Goal: Check status: Check status

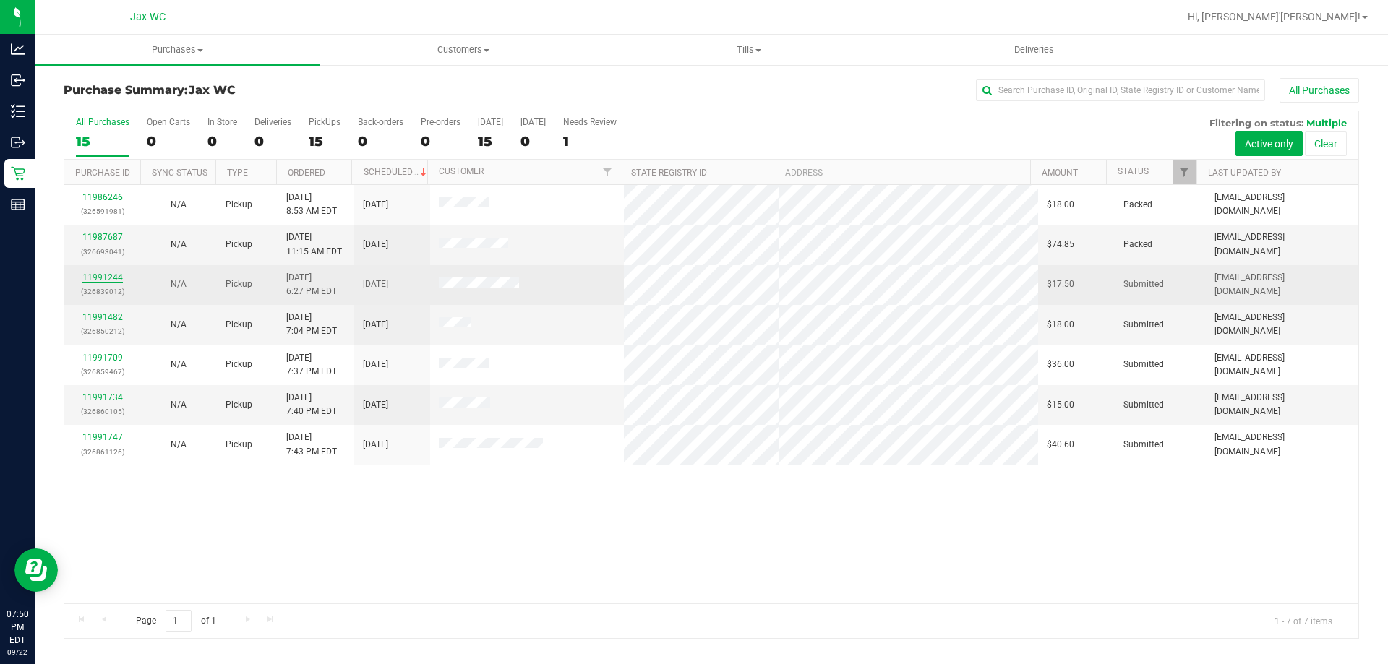
click at [100, 273] on link "11991244" at bounding box center [102, 278] width 40 height 10
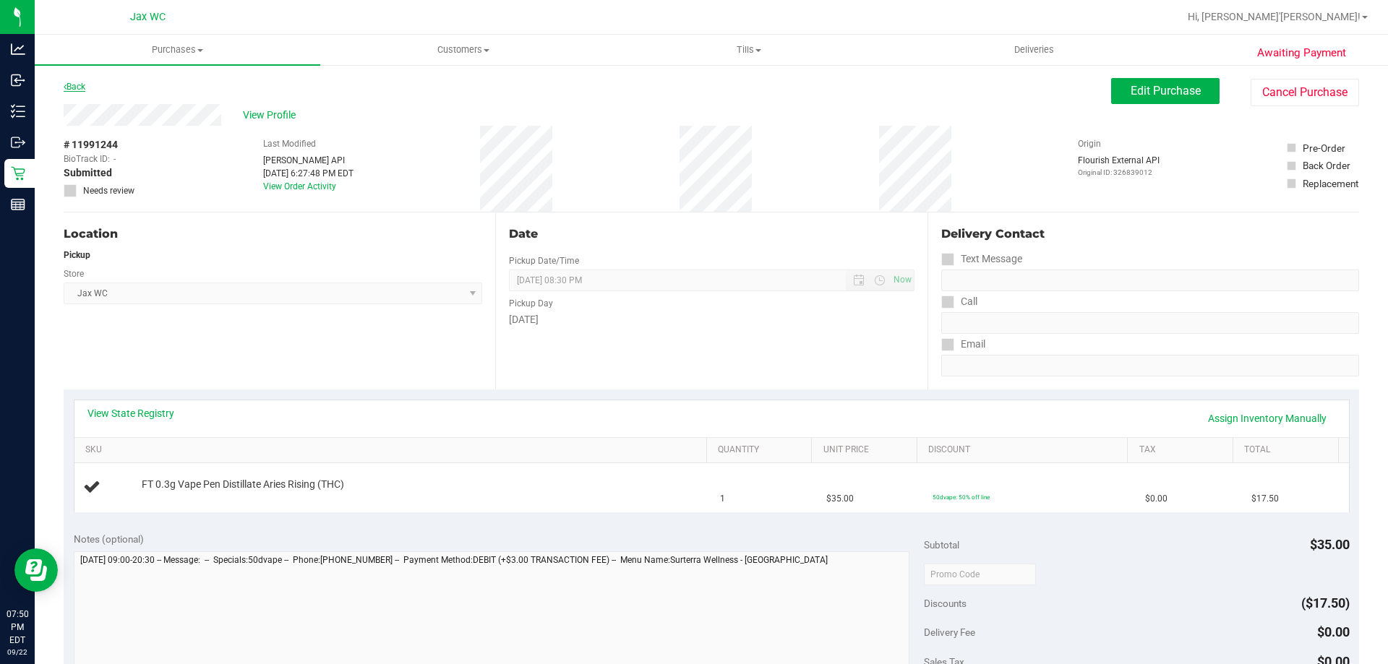
click at [82, 86] on link "Back" at bounding box center [75, 87] width 22 height 10
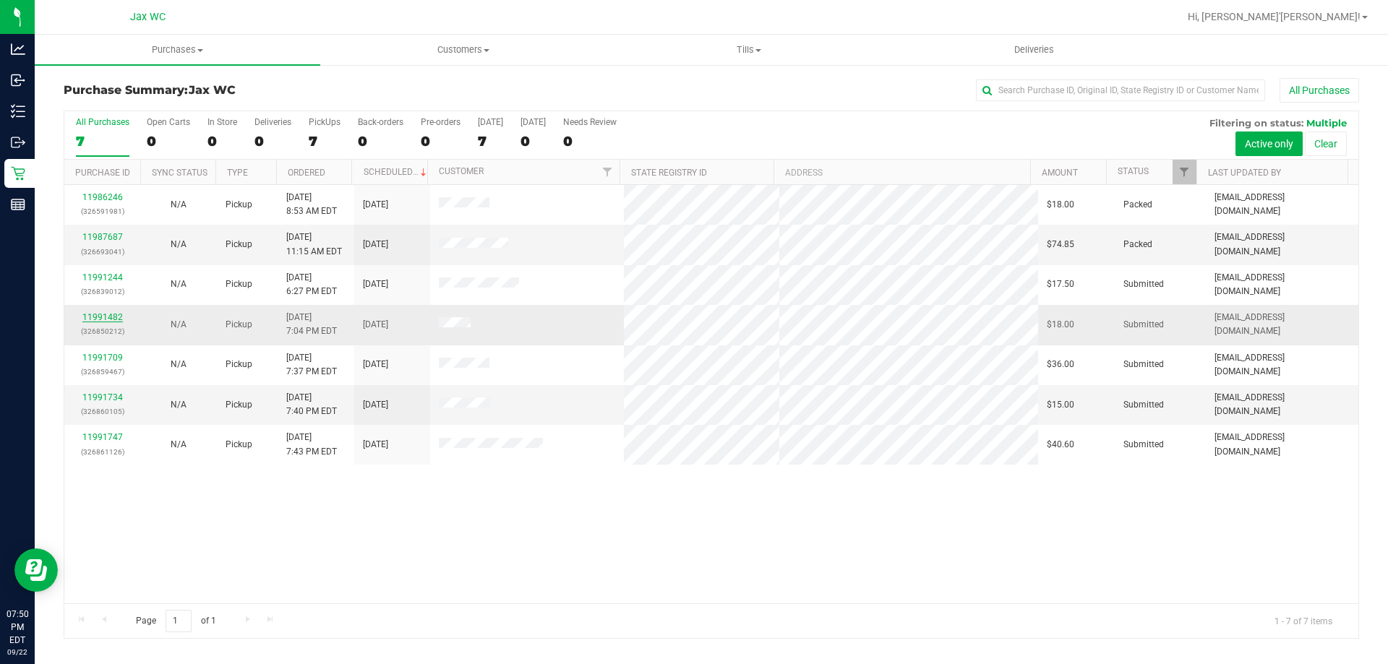
click at [89, 313] on link "11991482" at bounding box center [102, 317] width 40 height 10
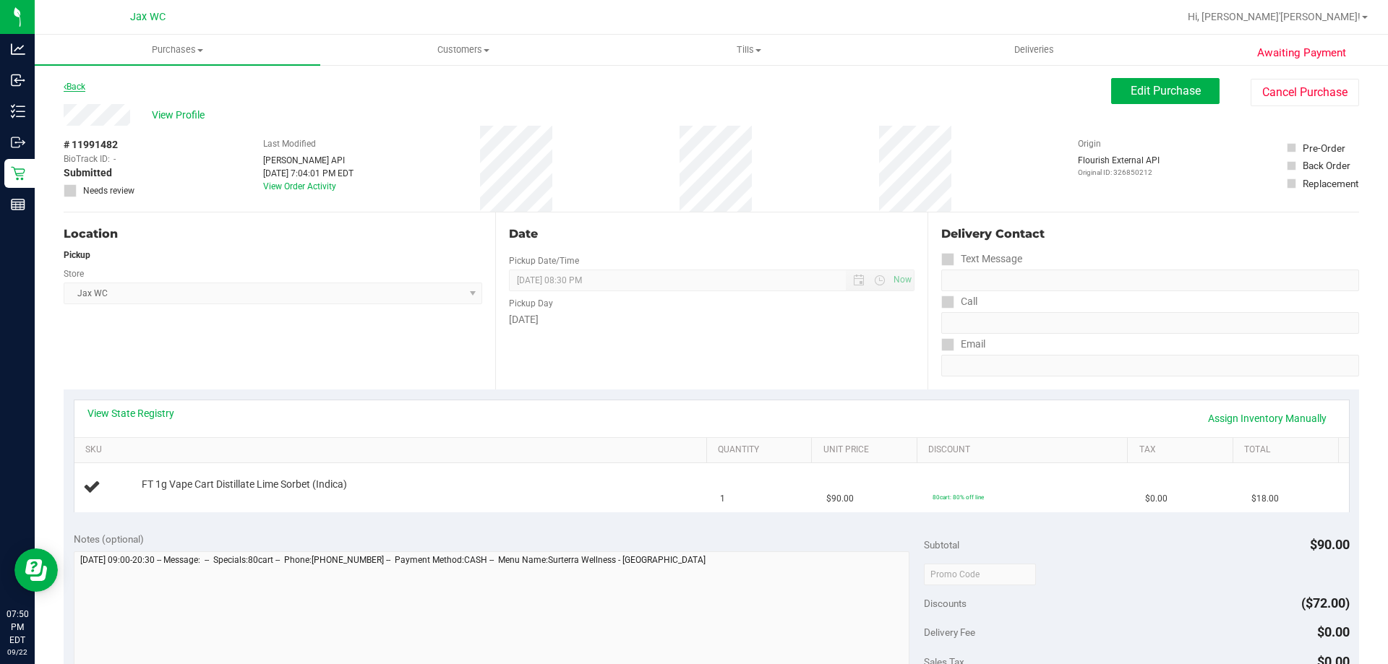
click at [75, 87] on link "Back" at bounding box center [75, 87] width 22 height 10
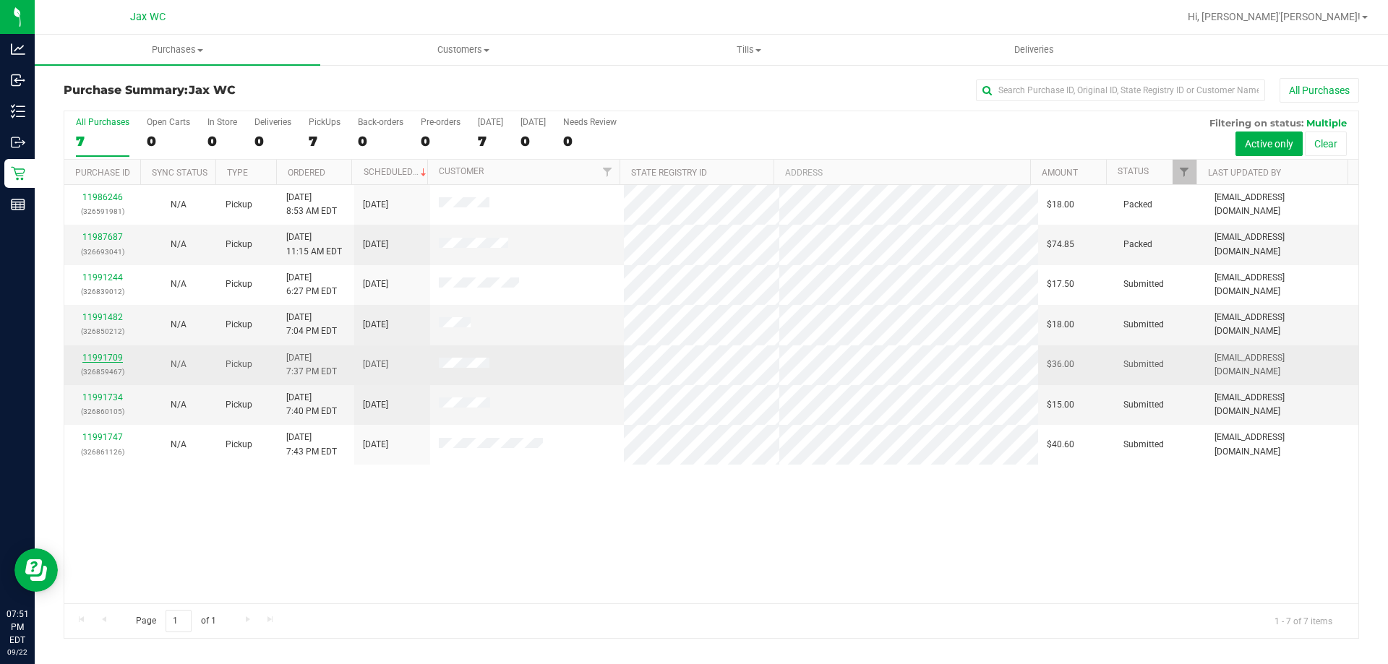
click at [93, 357] on link "11991709" at bounding box center [102, 358] width 40 height 10
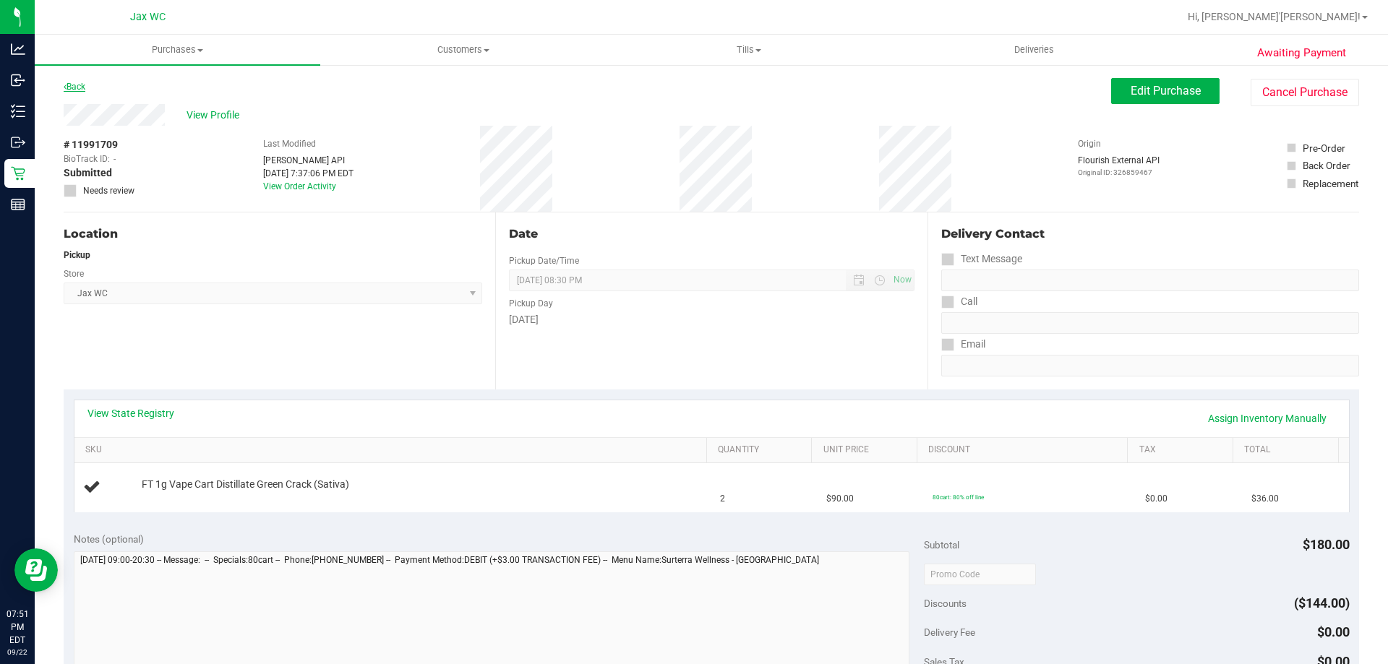
click at [77, 87] on link "Back" at bounding box center [75, 87] width 22 height 10
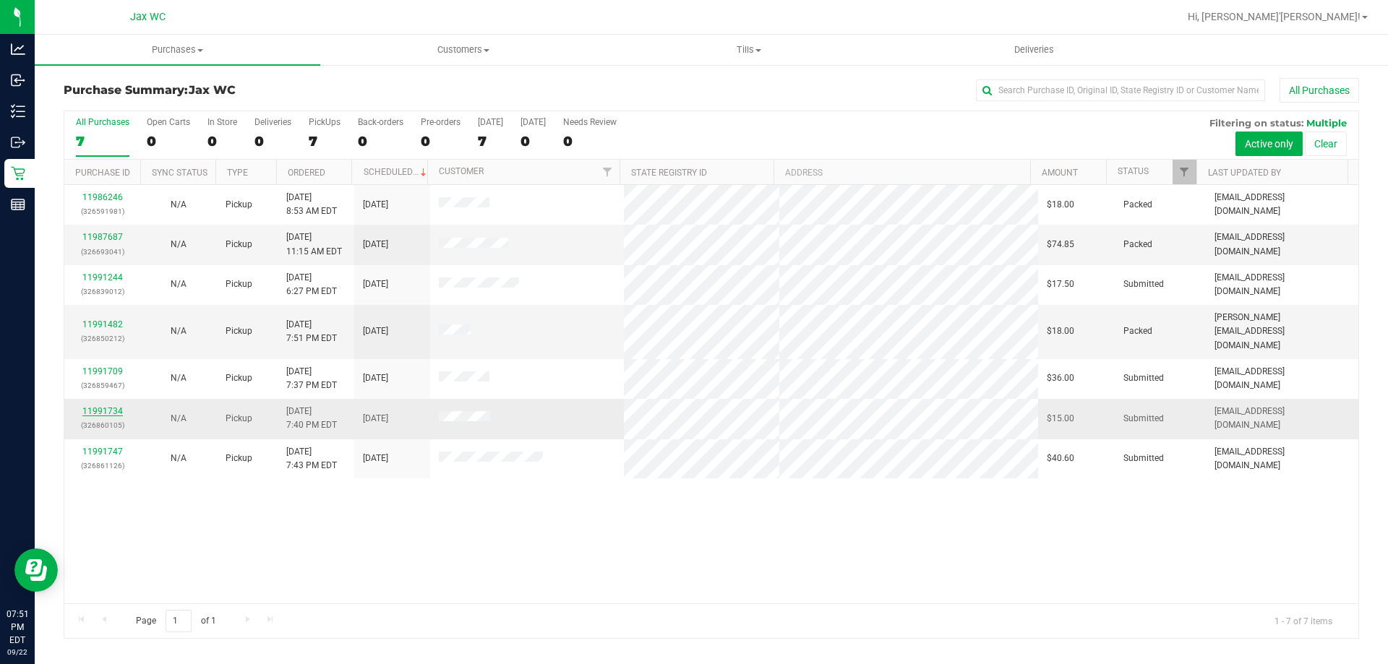
click at [116, 406] on link "11991734" at bounding box center [102, 411] width 40 height 10
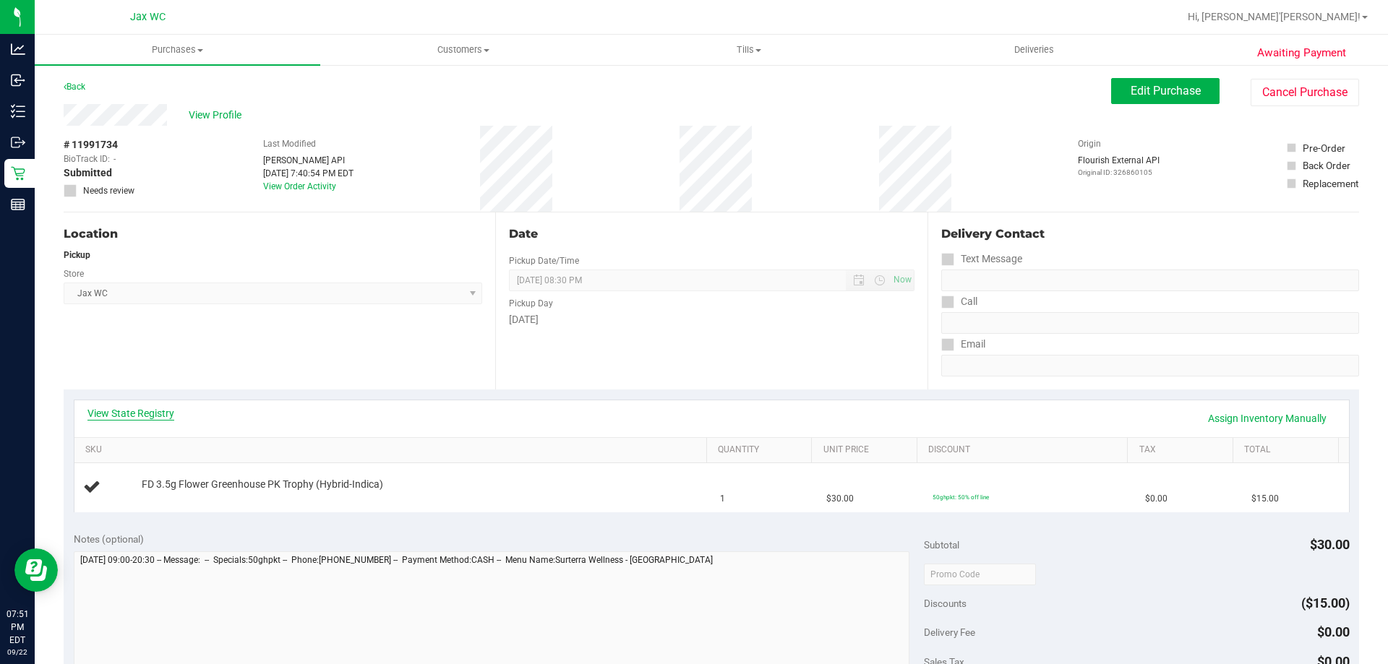
click at [153, 412] on link "View State Registry" at bounding box center [130, 413] width 87 height 14
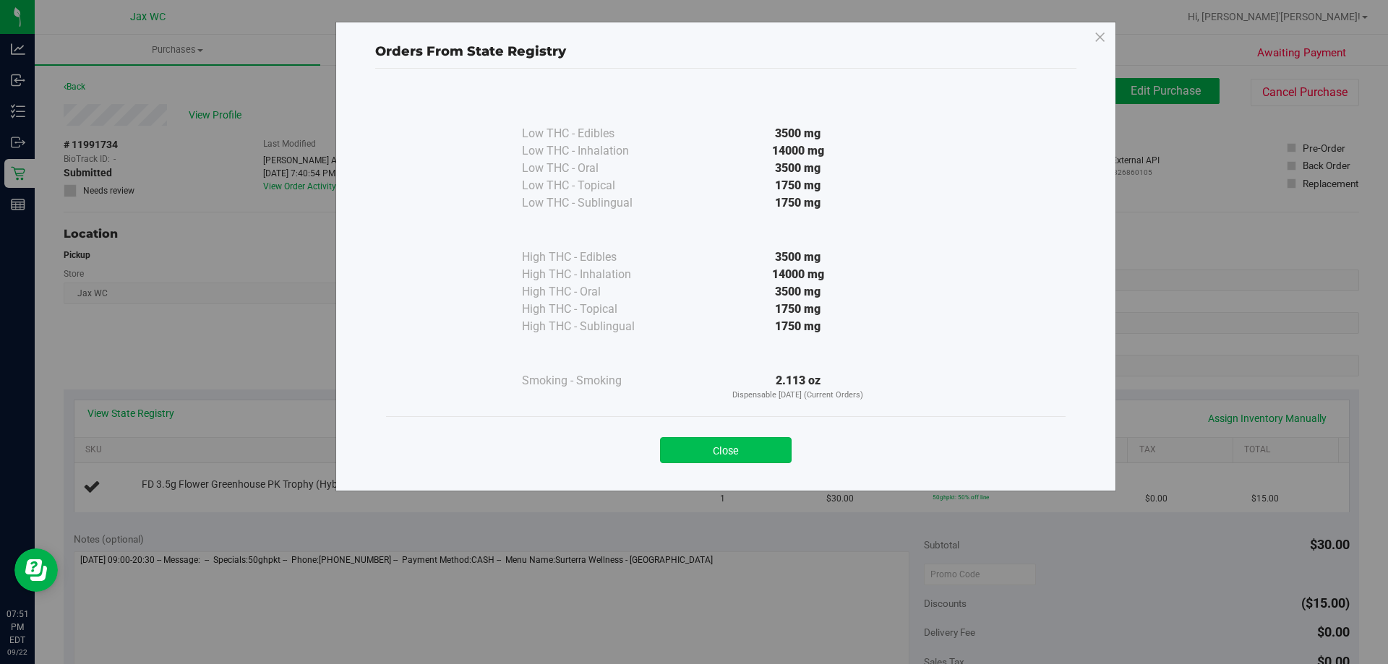
click at [691, 447] on button "Close" at bounding box center [726, 450] width 132 height 26
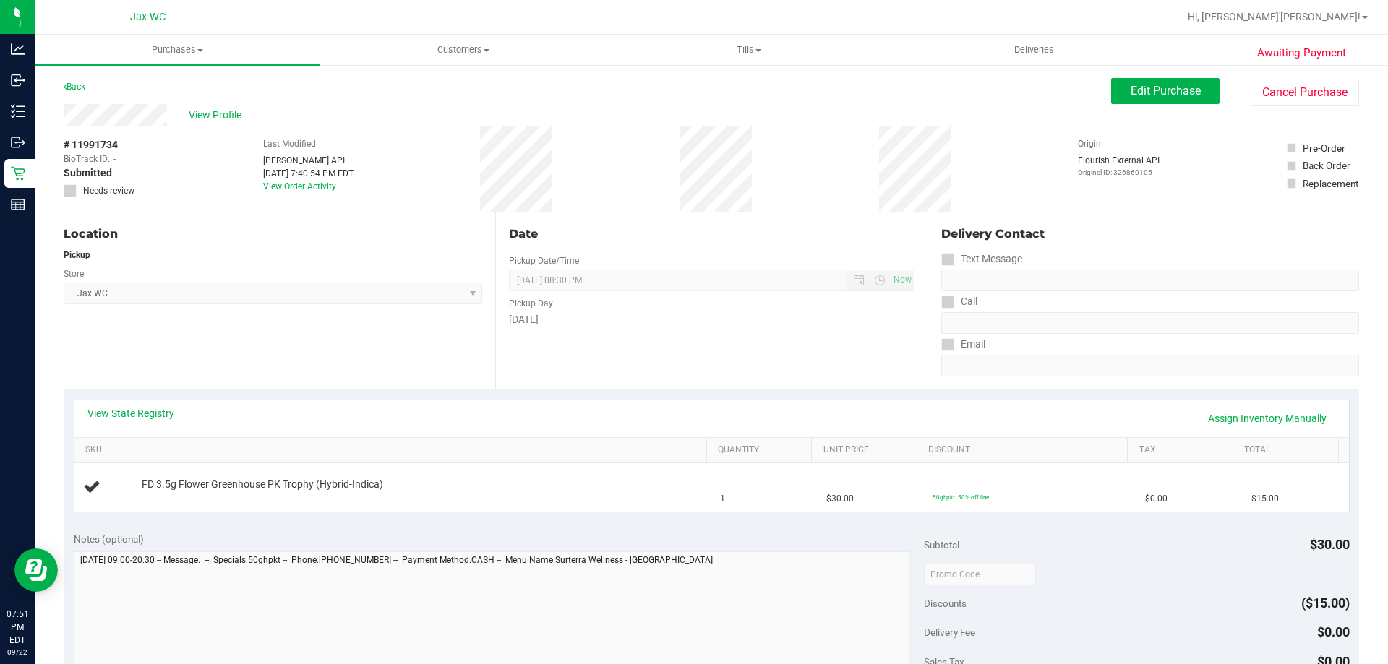
click at [78, 81] on div "Back" at bounding box center [75, 86] width 22 height 17
click at [78, 85] on link "Back" at bounding box center [75, 87] width 22 height 10
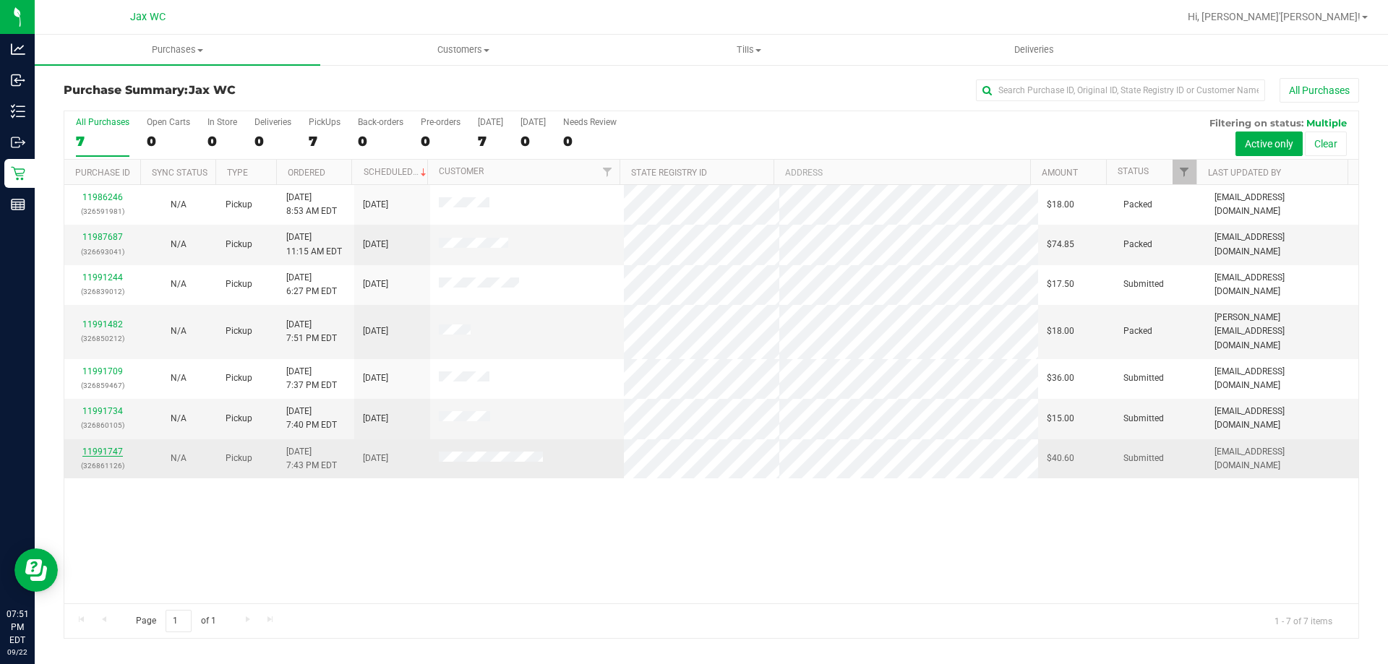
click at [99, 447] on link "11991747" at bounding box center [102, 452] width 40 height 10
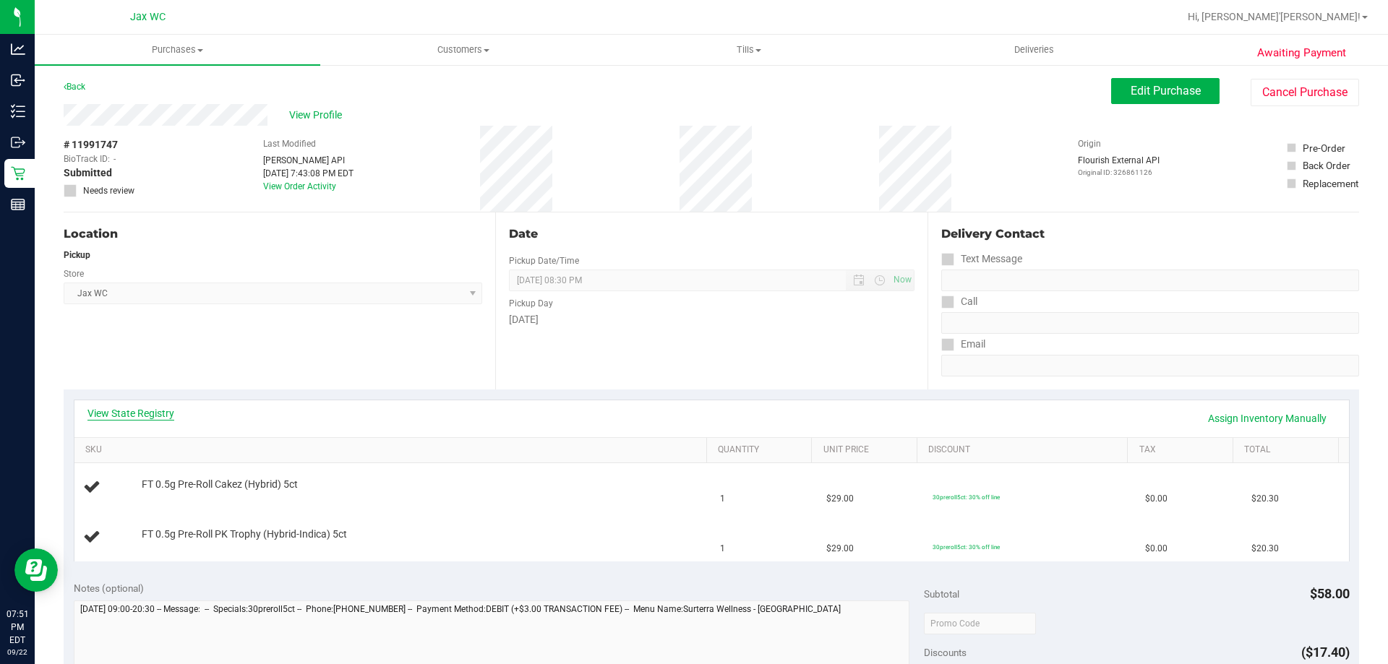
click at [142, 413] on link "View State Registry" at bounding box center [130, 413] width 87 height 14
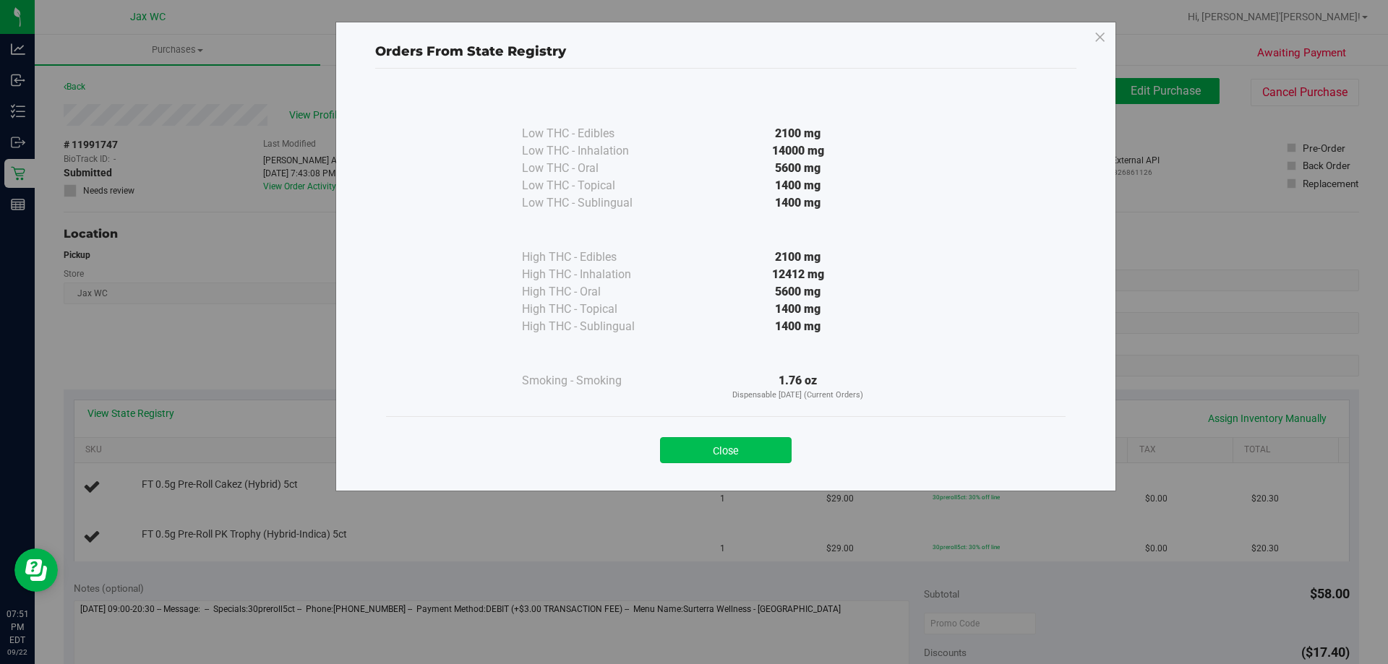
click at [758, 453] on button "Close" at bounding box center [726, 450] width 132 height 26
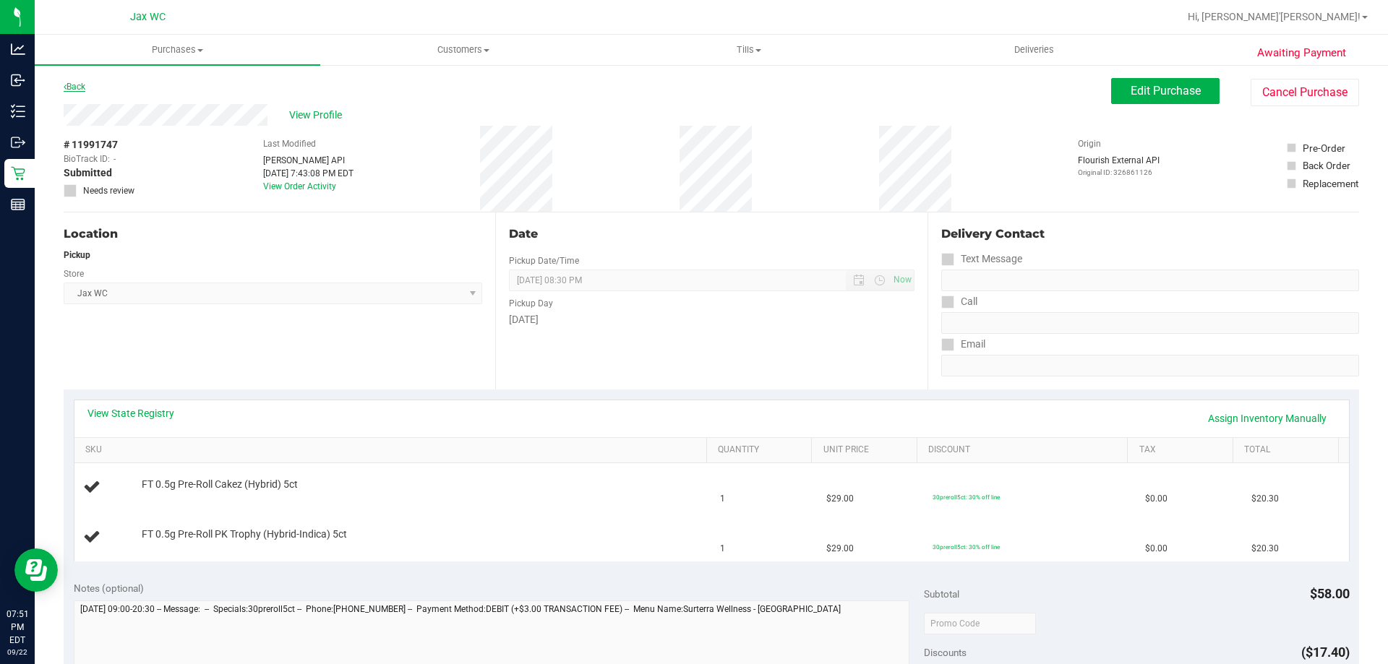
click at [78, 88] on link "Back" at bounding box center [75, 87] width 22 height 10
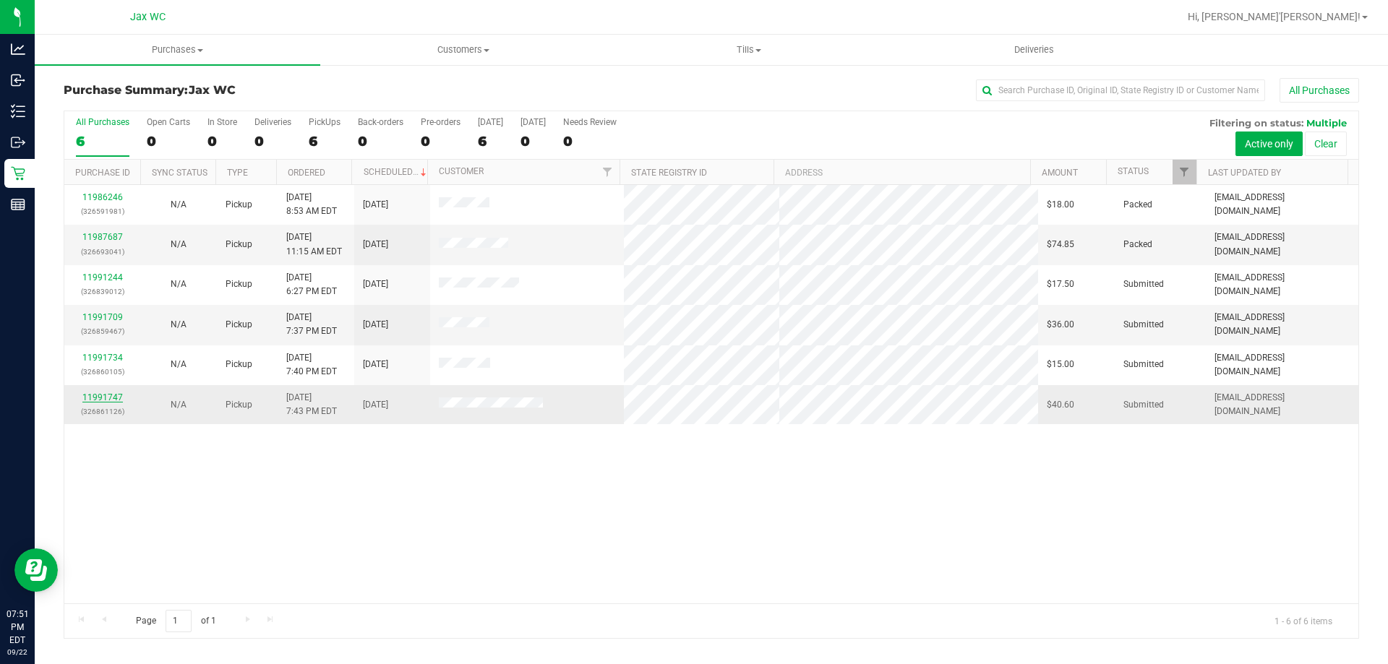
click at [91, 394] on link "11991747" at bounding box center [102, 397] width 40 height 10
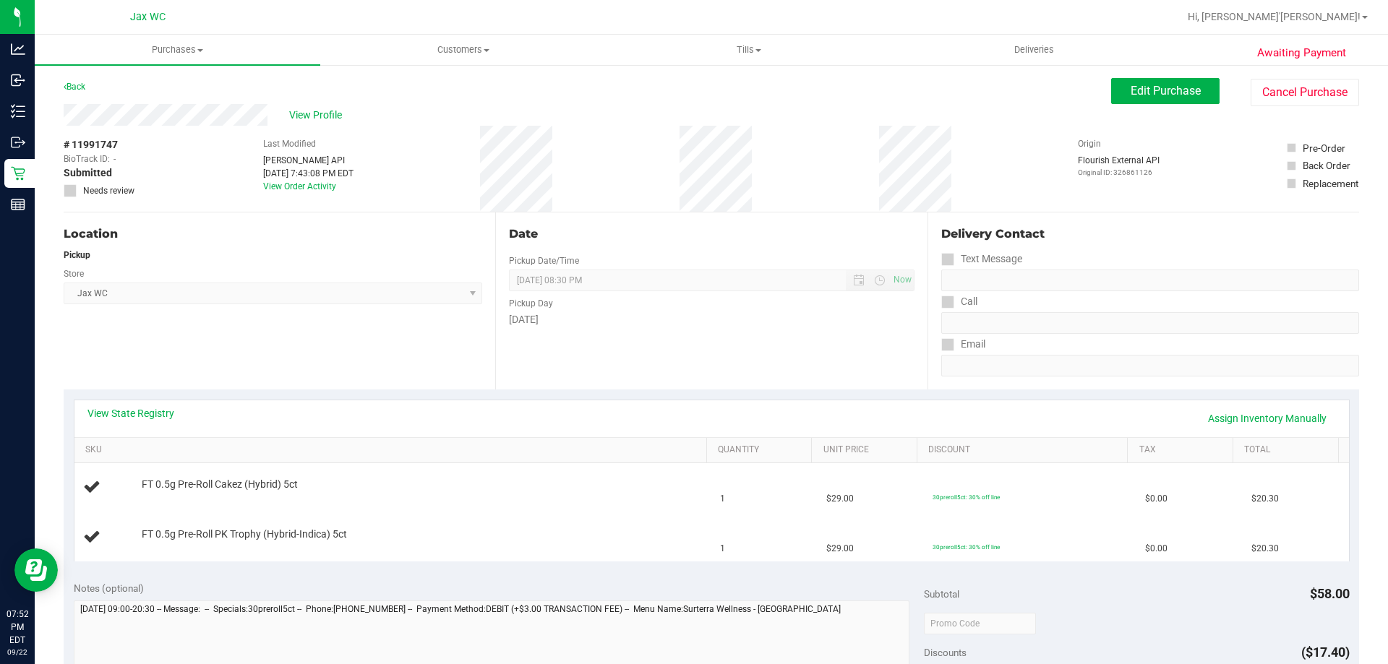
click at [490, 166] on div "# 11991747 BioTrack ID: - Submitted Needs review Last Modified [PERSON_NAME] AP…" at bounding box center [711, 169] width 1295 height 86
click at [77, 82] on link "Back" at bounding box center [75, 87] width 22 height 10
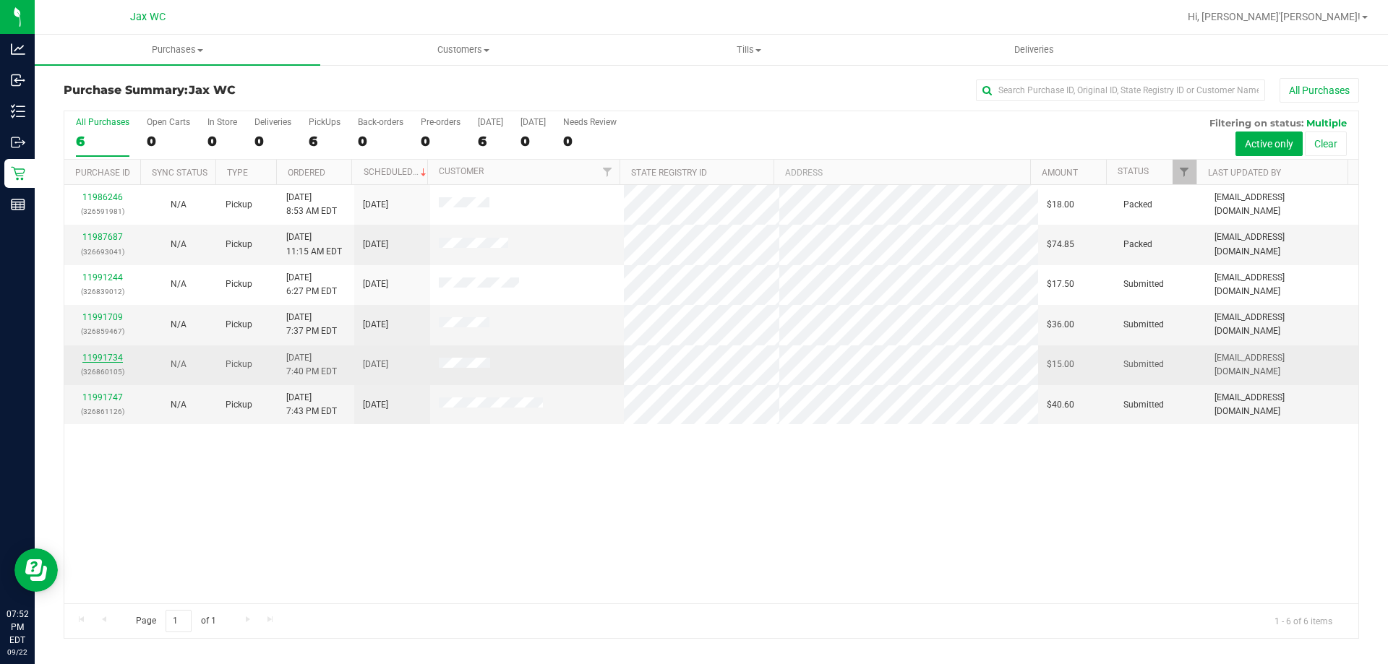
click at [112, 356] on link "11991734" at bounding box center [102, 358] width 40 height 10
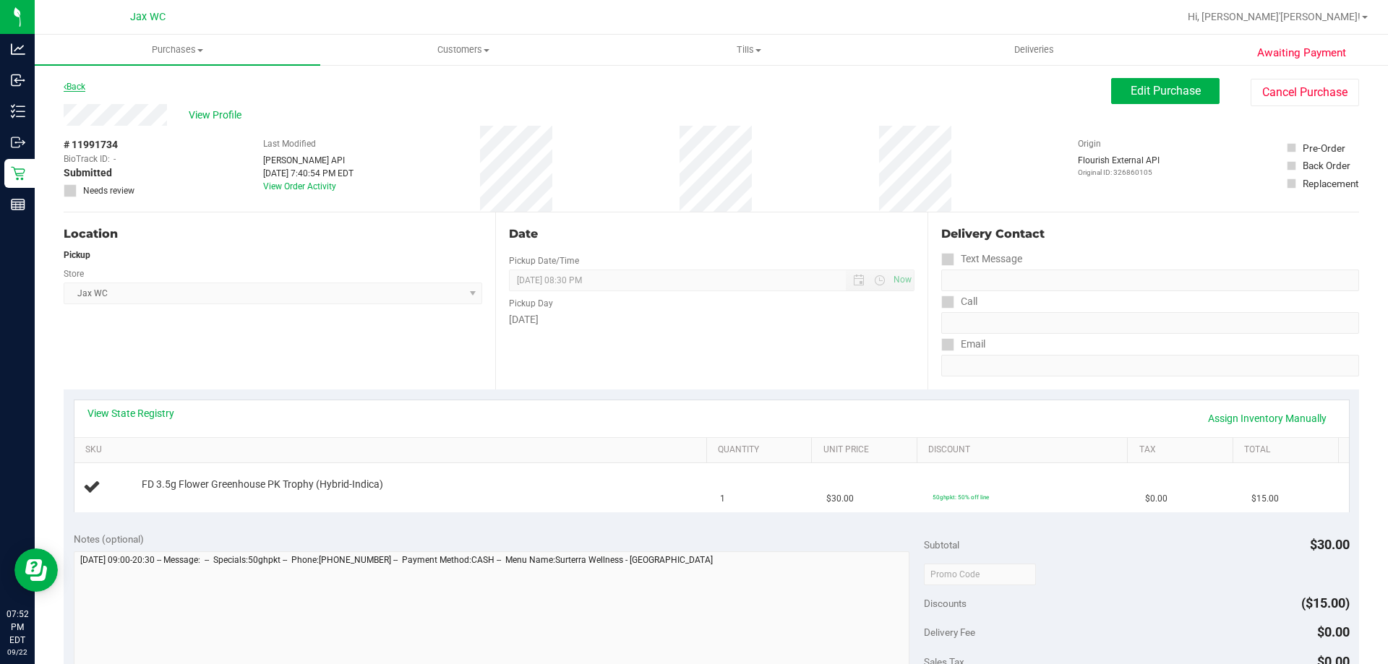
click at [78, 87] on link "Back" at bounding box center [75, 87] width 22 height 10
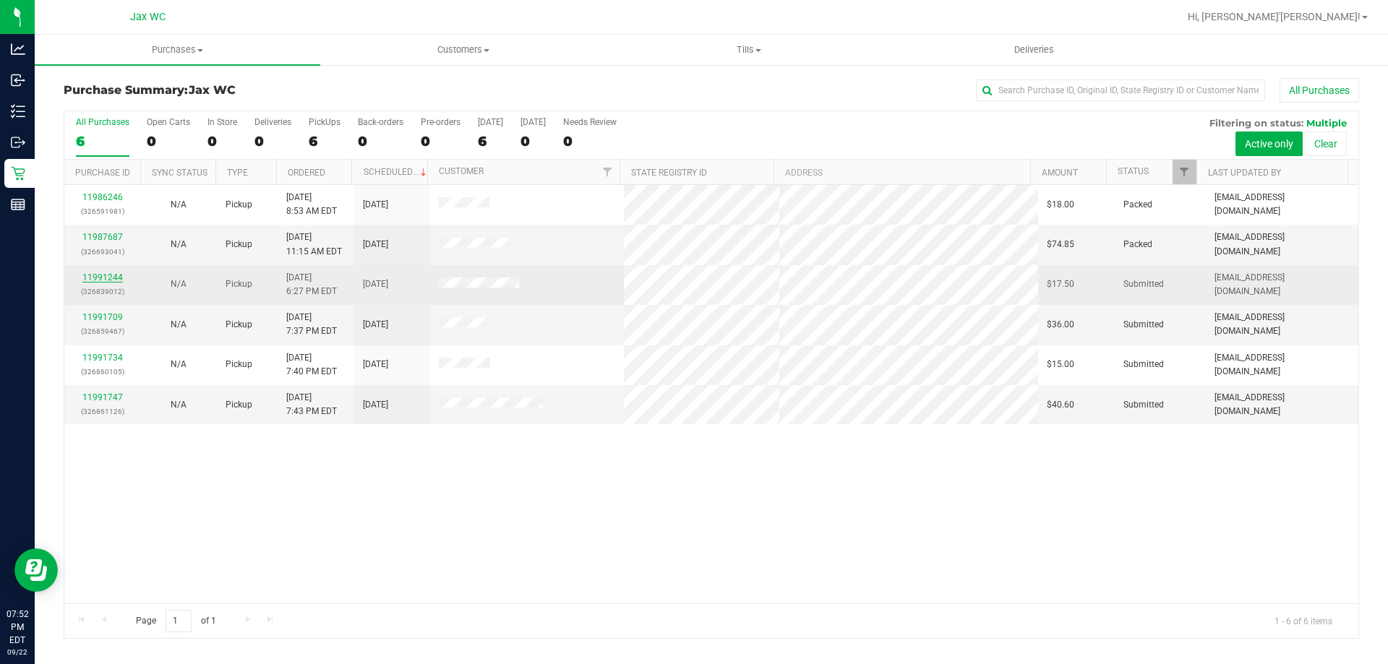
click at [114, 274] on link "11991244" at bounding box center [102, 278] width 40 height 10
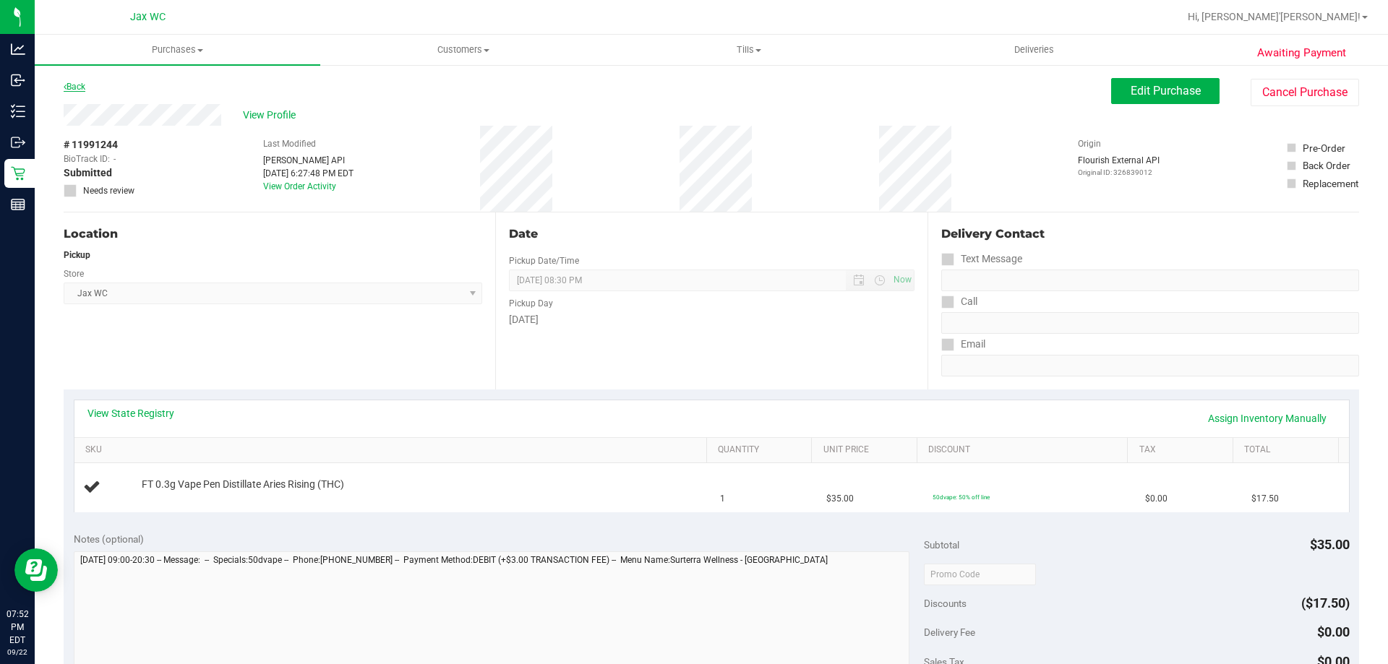
click at [83, 90] on link "Back" at bounding box center [75, 87] width 22 height 10
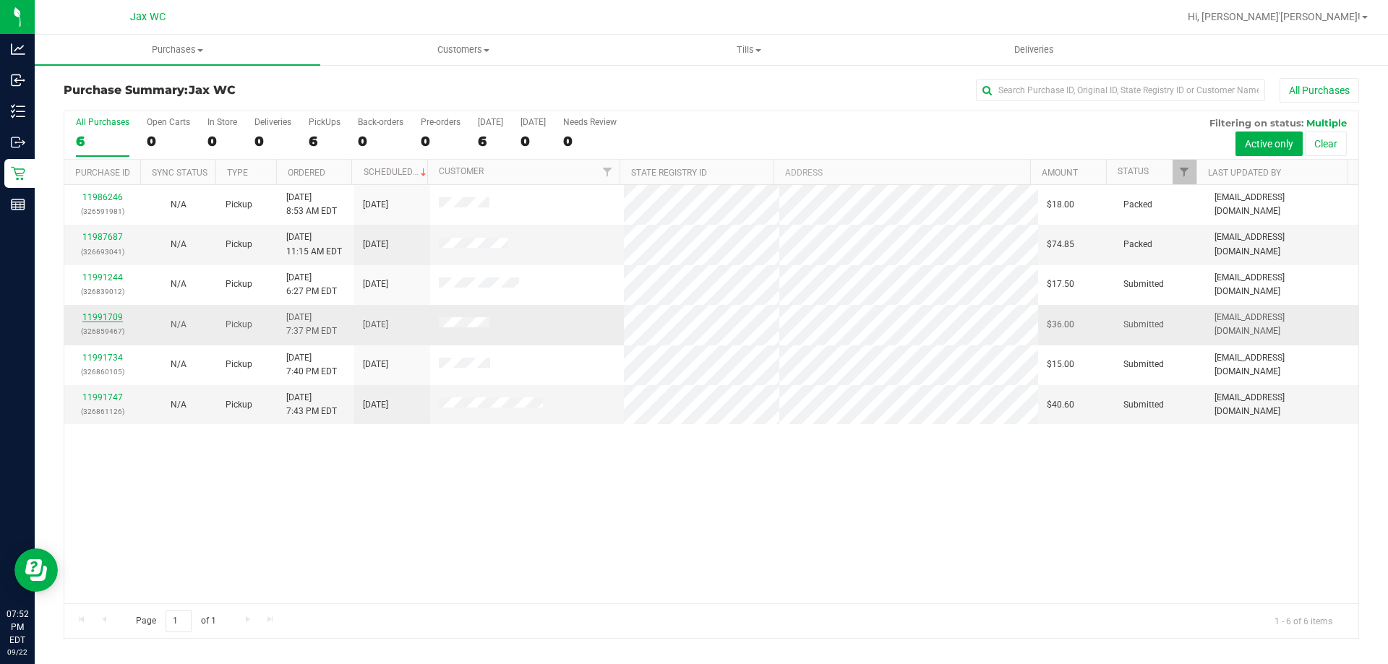
click at [95, 316] on link "11991709" at bounding box center [102, 317] width 40 height 10
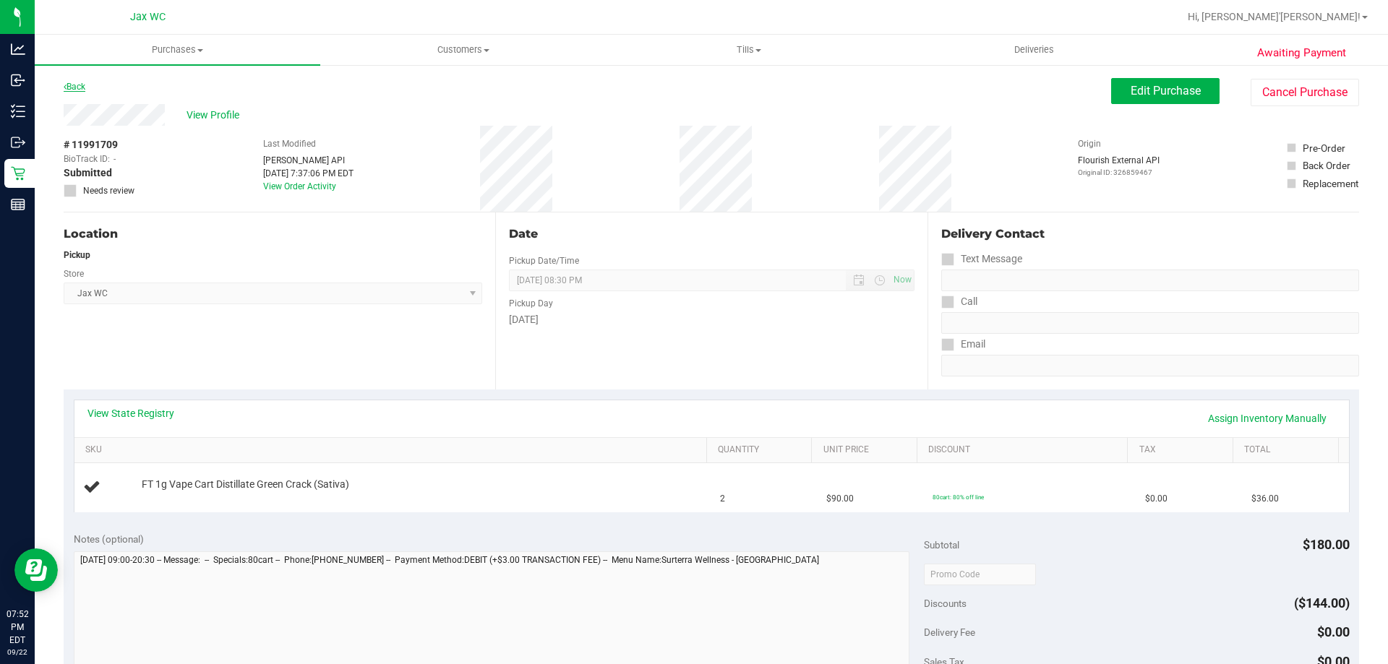
click at [82, 85] on link "Back" at bounding box center [75, 87] width 22 height 10
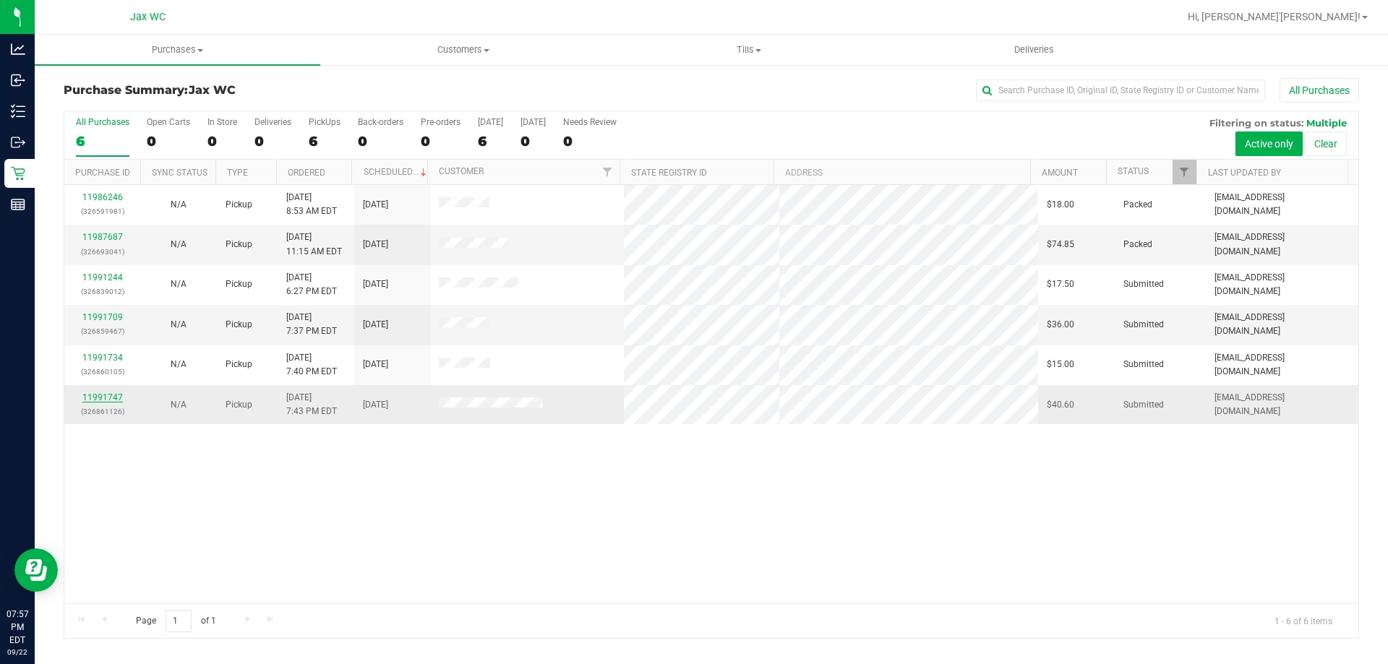
click at [106, 398] on link "11991747" at bounding box center [102, 397] width 40 height 10
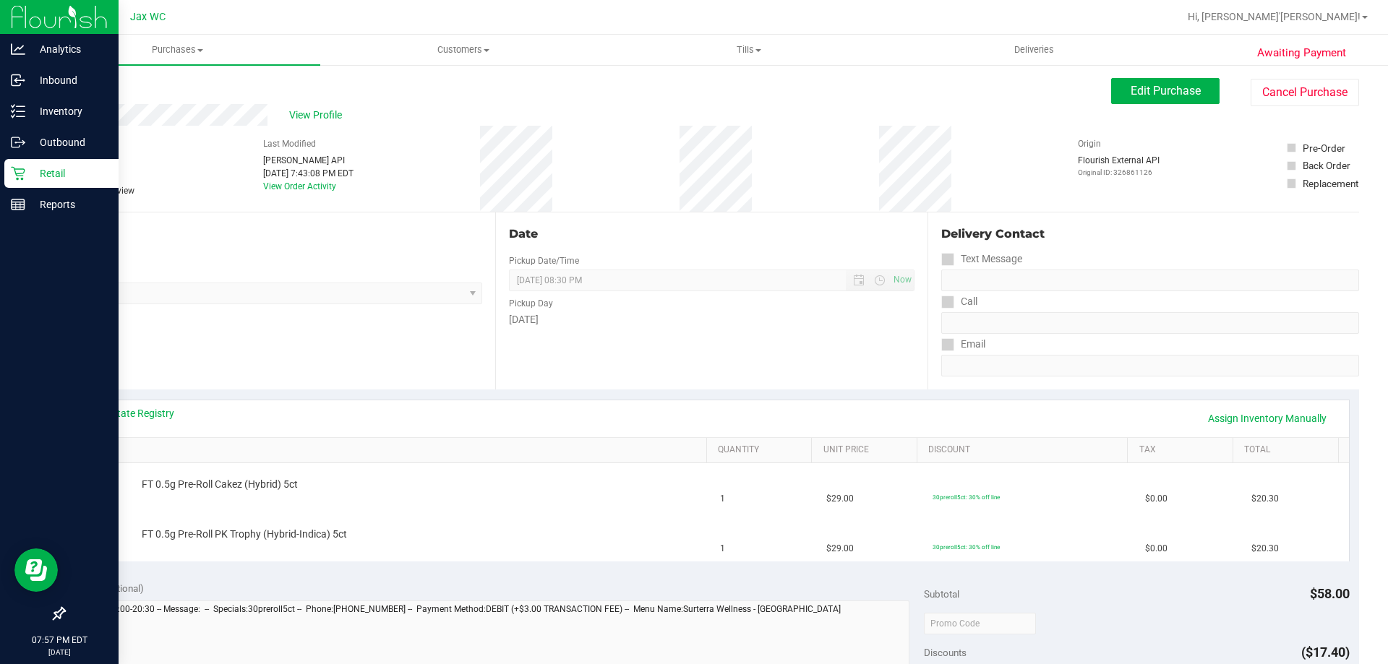
click at [34, 168] on p "Retail" at bounding box center [68, 173] width 87 height 17
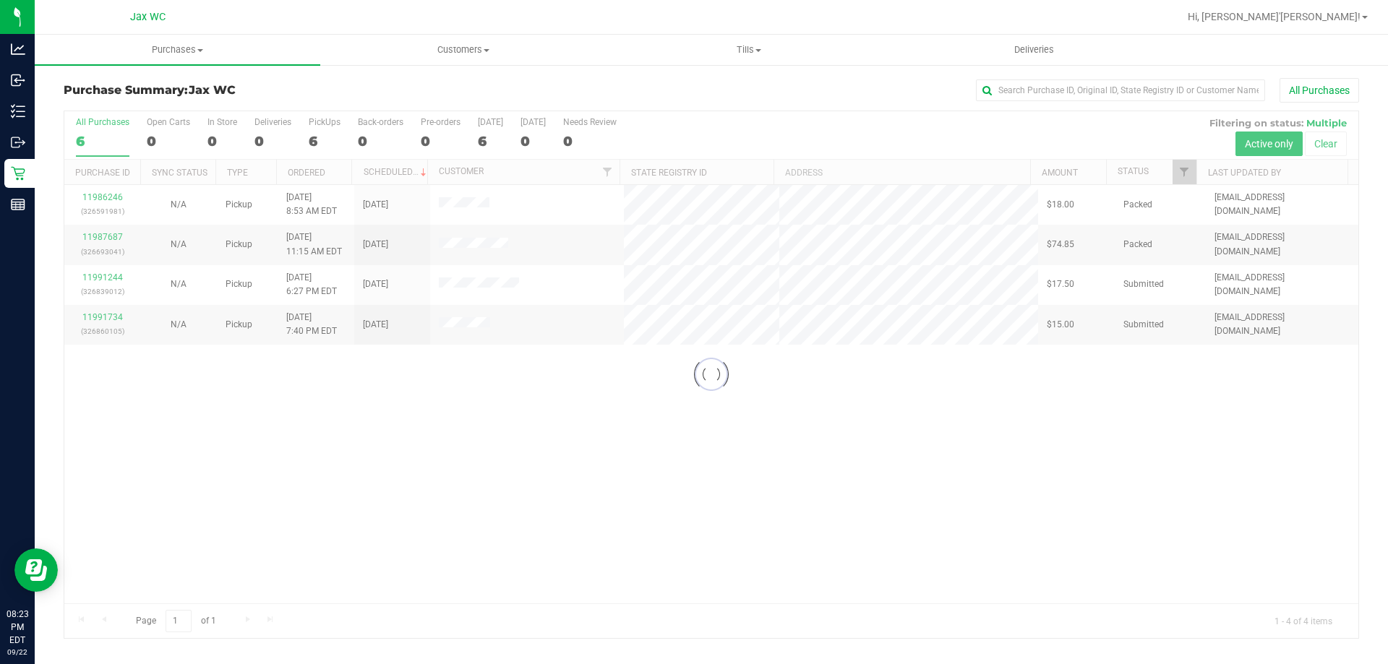
click at [114, 278] on div at bounding box center [711, 374] width 1294 height 527
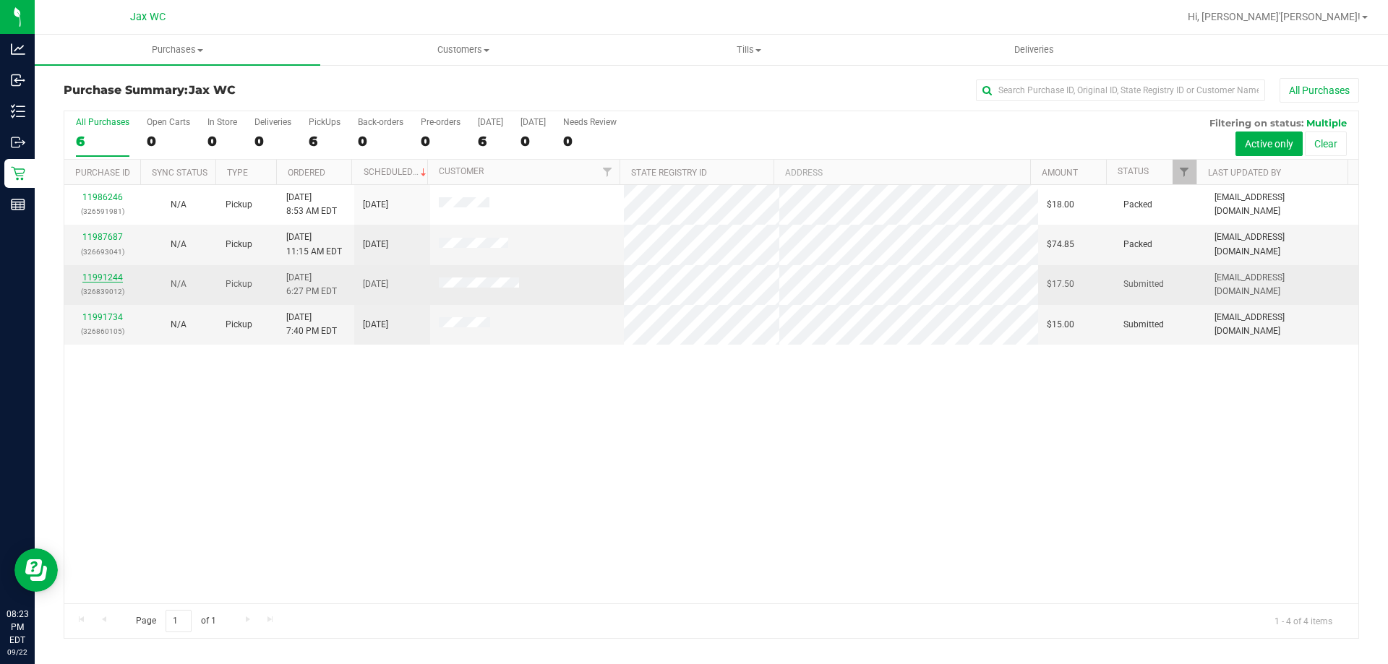
click at [111, 275] on link "11991244" at bounding box center [102, 278] width 40 height 10
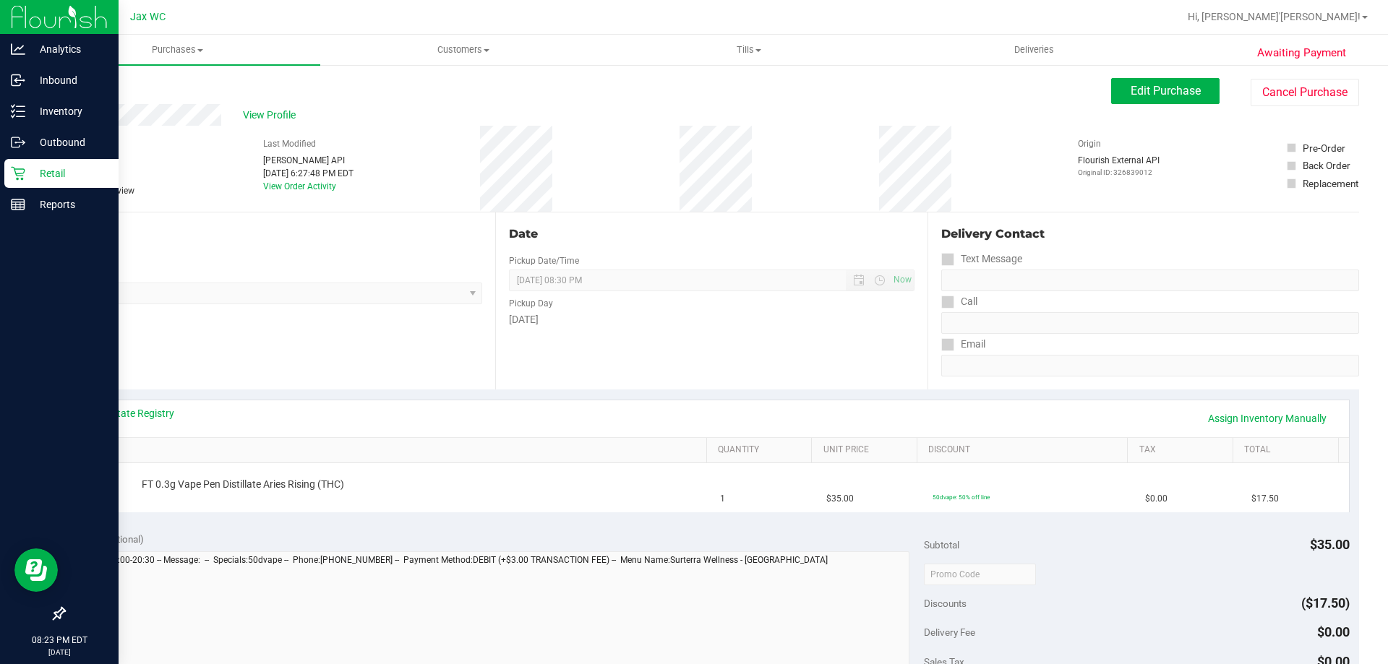
click at [65, 173] on p "Retail" at bounding box center [68, 173] width 87 height 17
